Goal: Transaction & Acquisition: Purchase product/service

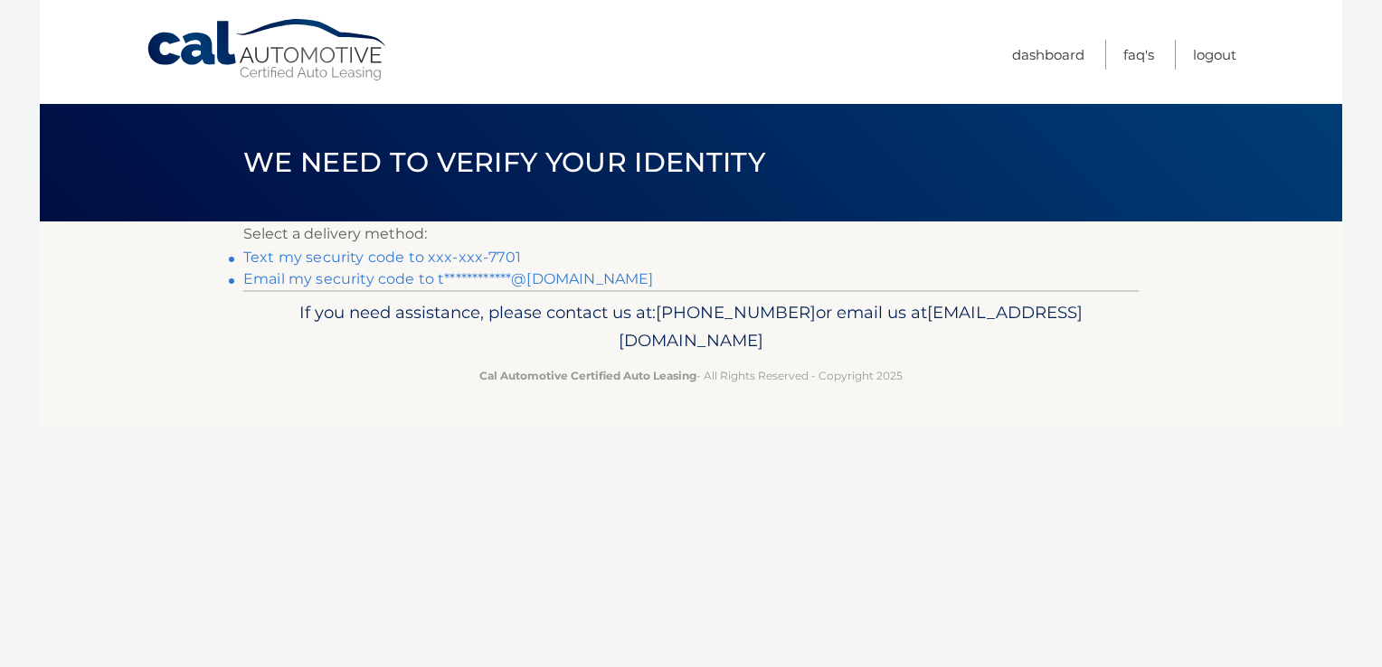
click at [309, 251] on link "Text my security code to xxx-xxx-7701" at bounding box center [382, 257] width 278 height 17
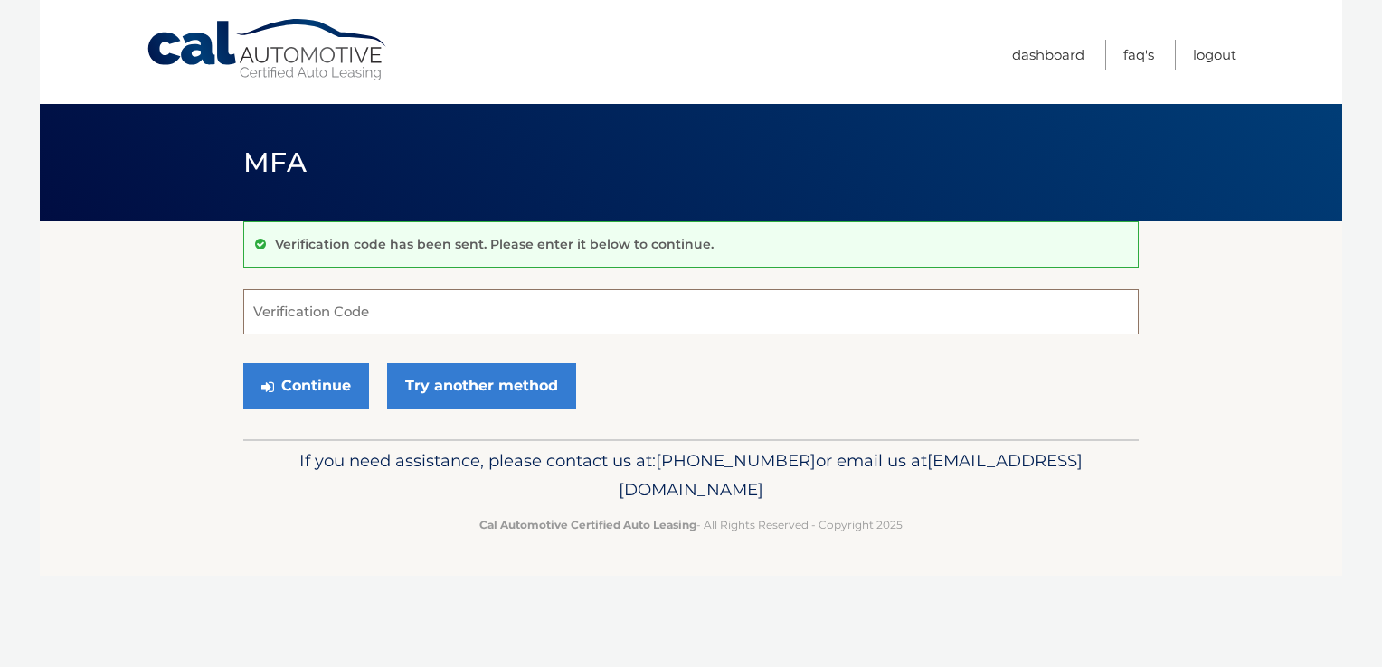
click at [277, 315] on input "Verification Code" at bounding box center [690, 311] width 895 height 45
type input "402459"
click at [322, 385] on button "Continue" at bounding box center [306, 386] width 126 height 45
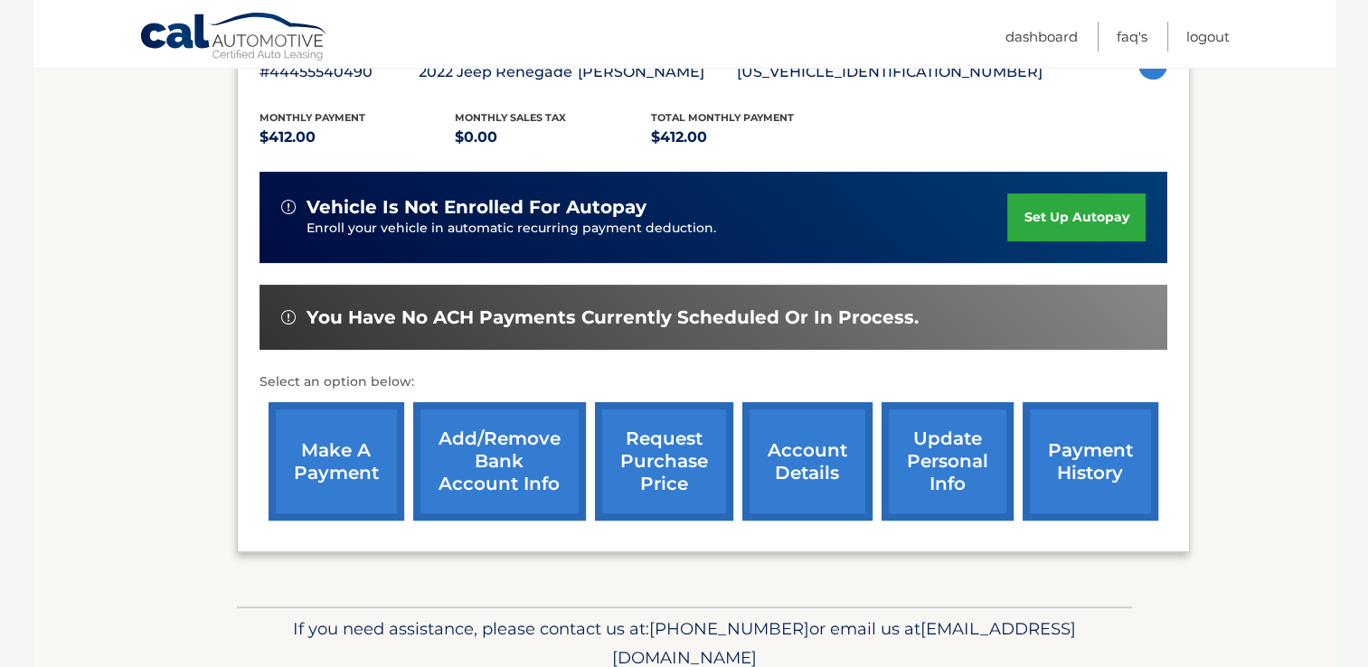
scroll to position [362, 0]
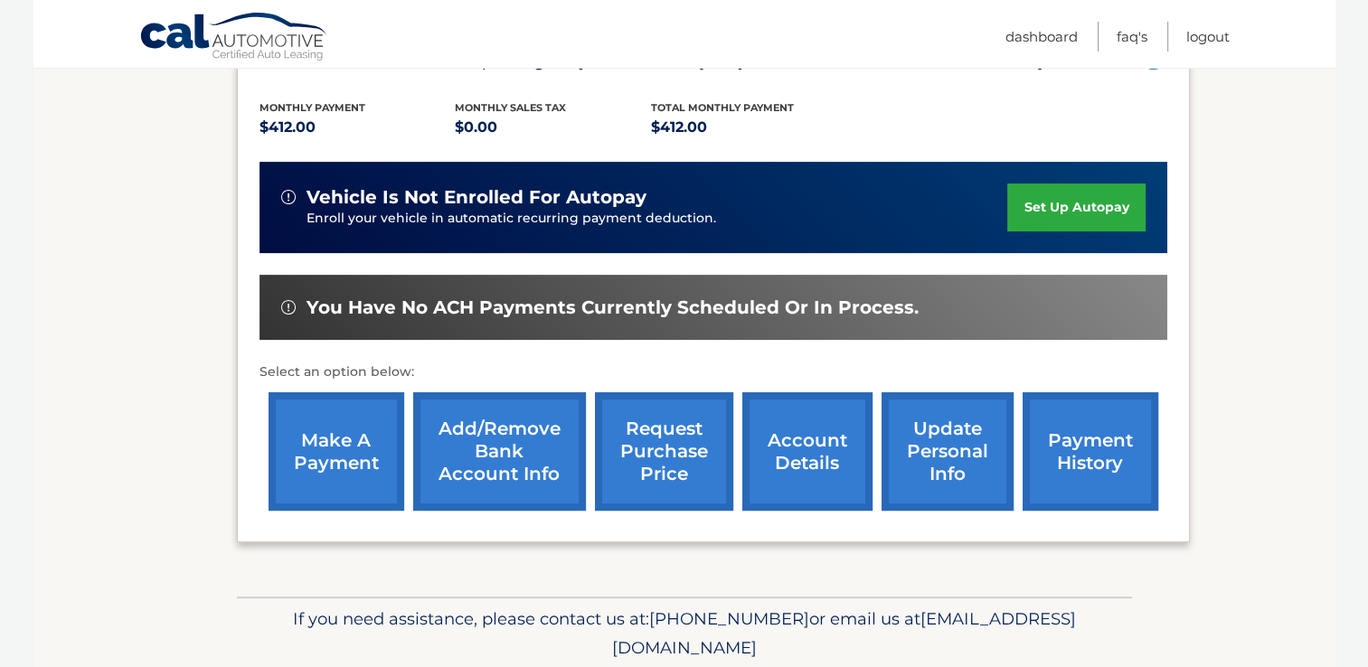
click at [326, 454] on link "make a payment" at bounding box center [337, 452] width 136 height 118
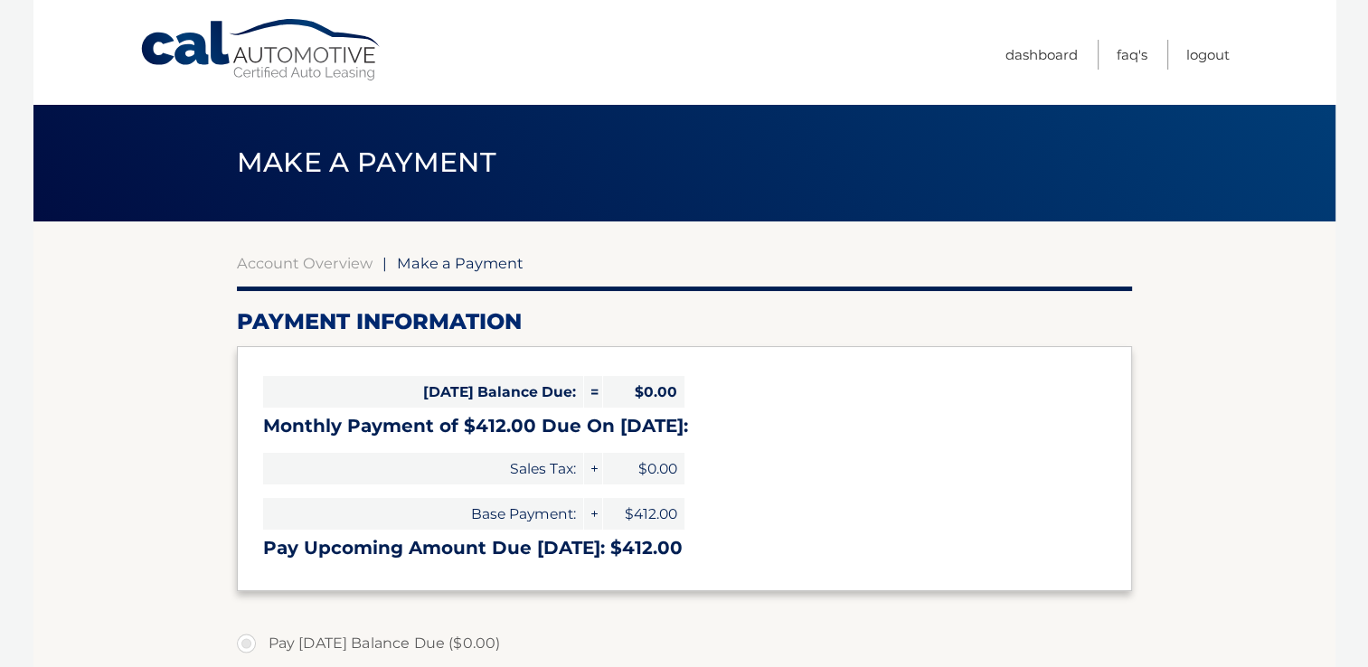
select select "YTI0NzA5YzEtYjMzNS00NDU1LWExZjgtOTBiMjNkYTcxMWQ5"
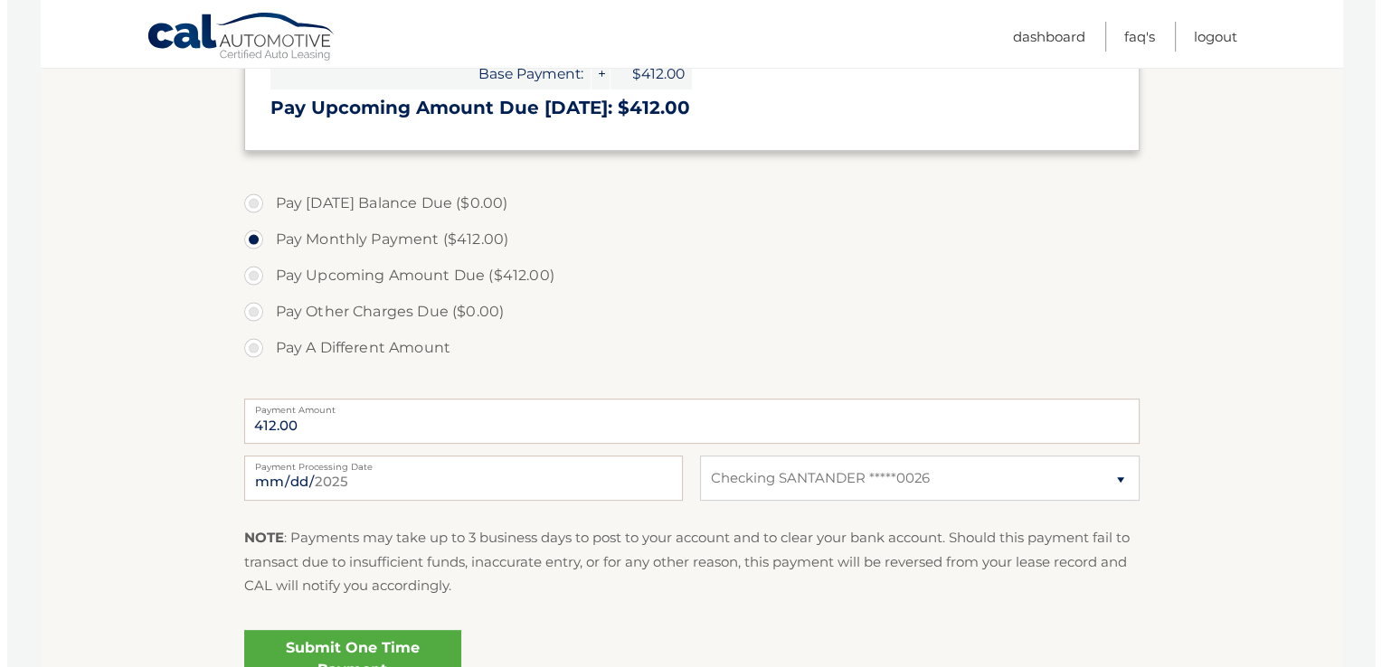
scroll to position [543, 0]
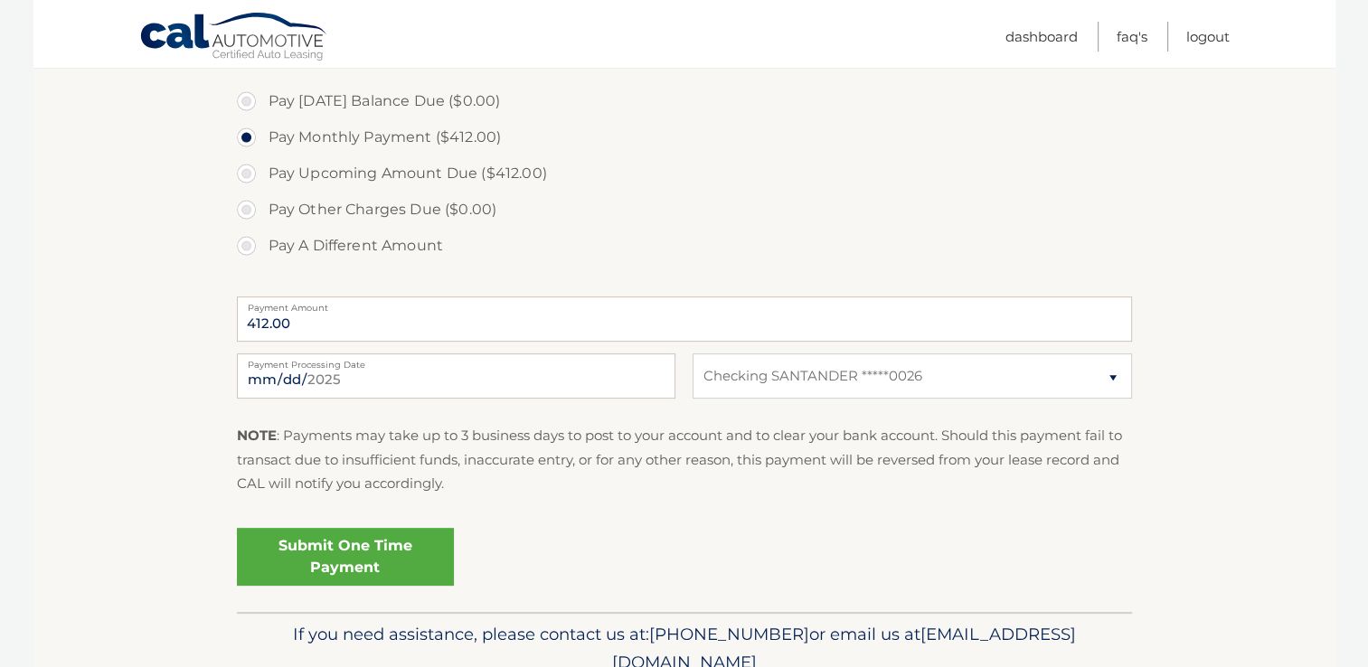
click at [361, 555] on link "Submit One Time Payment" at bounding box center [345, 557] width 217 height 58
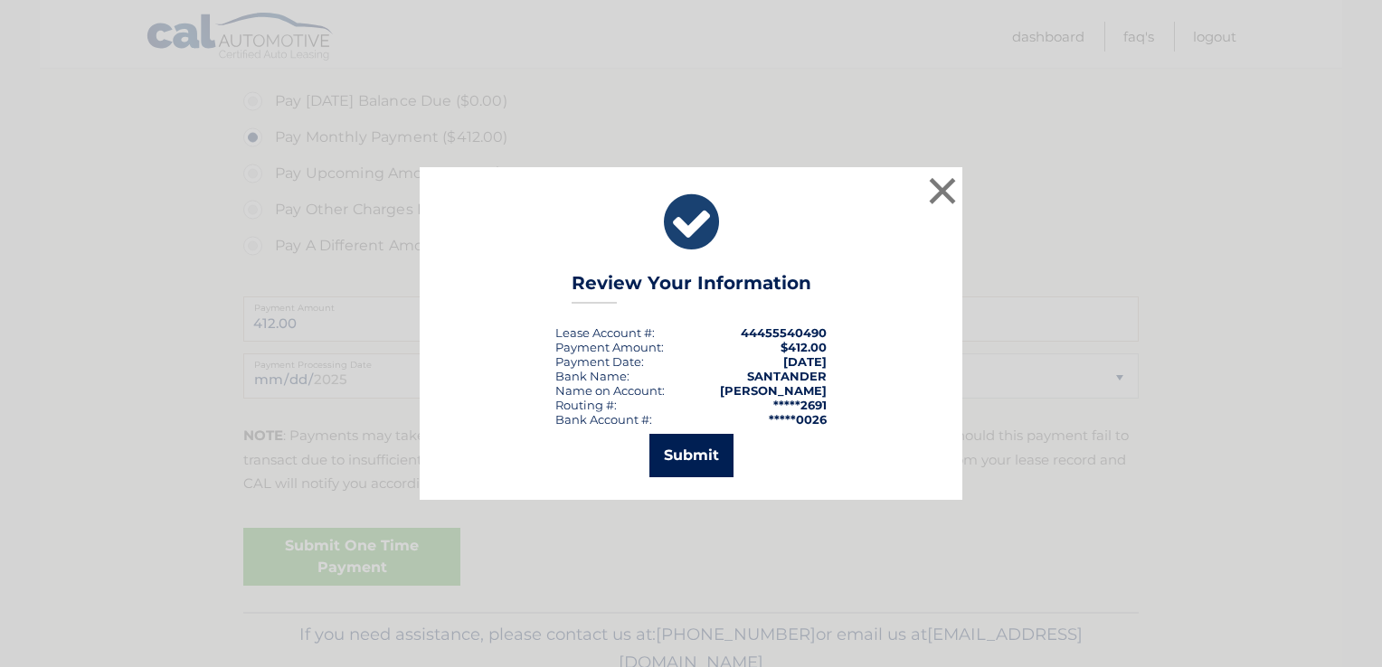
click at [679, 450] on button "Submit" at bounding box center [691, 455] width 84 height 43
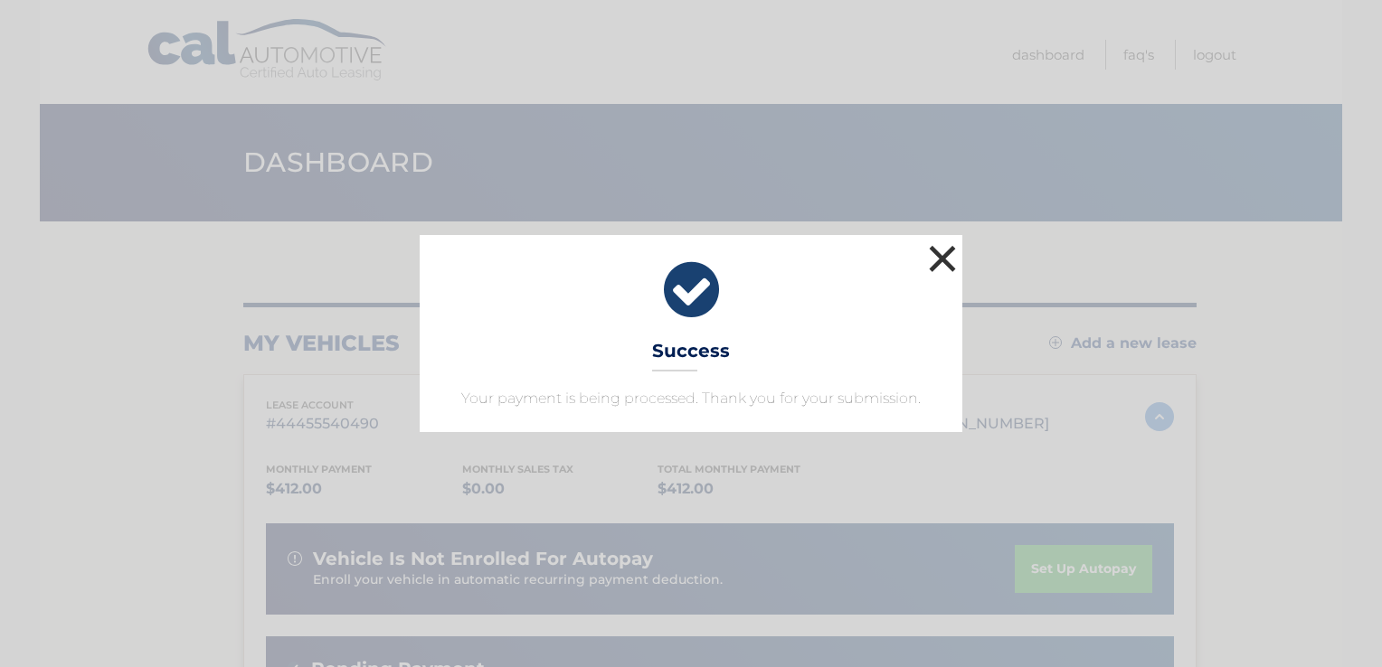
click at [947, 256] on button "×" at bounding box center [942, 259] width 36 height 36
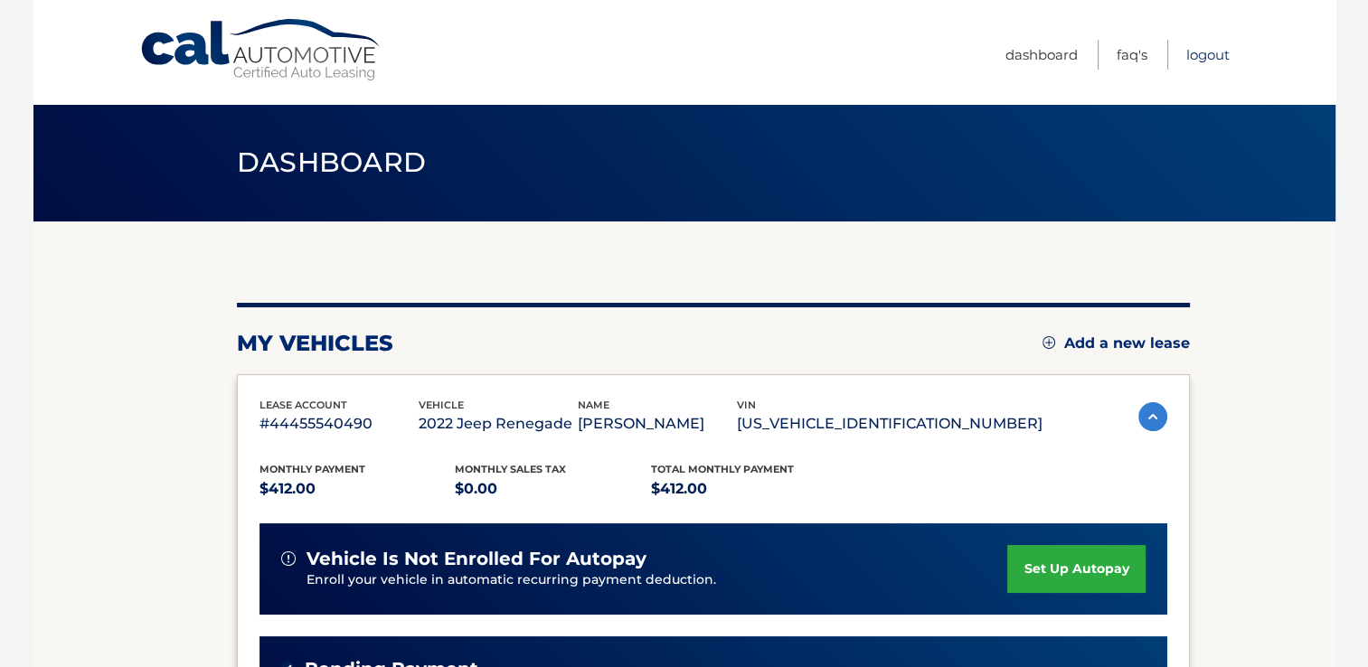
click at [1205, 53] on link "Logout" at bounding box center [1208, 55] width 43 height 30
